Goal: Find specific page/section: Find specific page/section

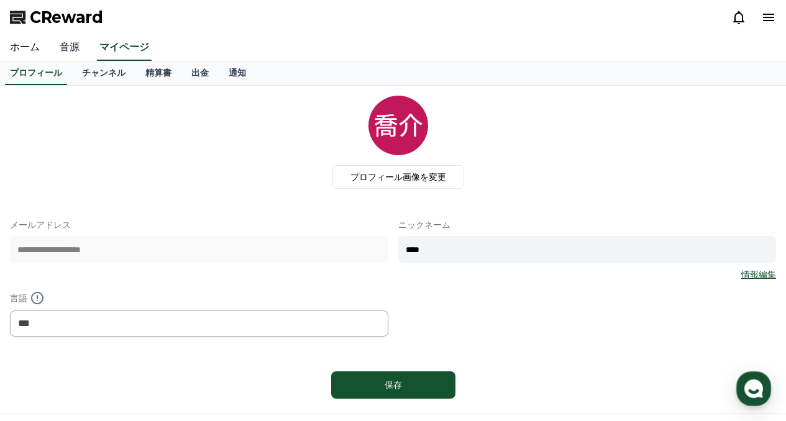
click at [63, 49] on link "音源" at bounding box center [70, 48] width 40 height 26
click at [64, 47] on link "音源" at bounding box center [70, 48] width 40 height 26
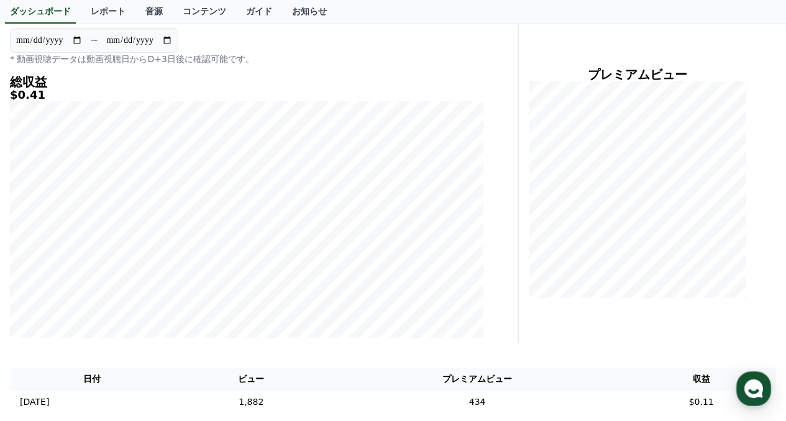
scroll to position [124, 0]
